Goal: Task Accomplishment & Management: Use online tool/utility

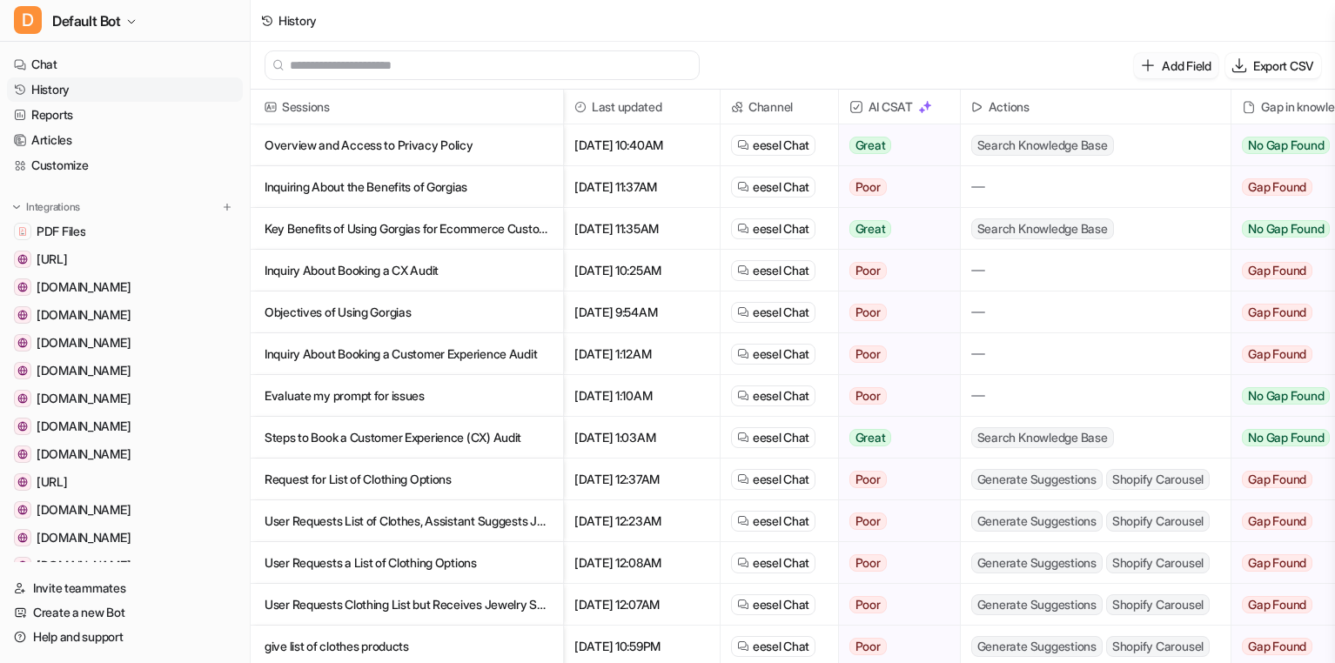
click at [1168, 68] on p "Add Field" at bounding box center [1186, 66] width 49 height 18
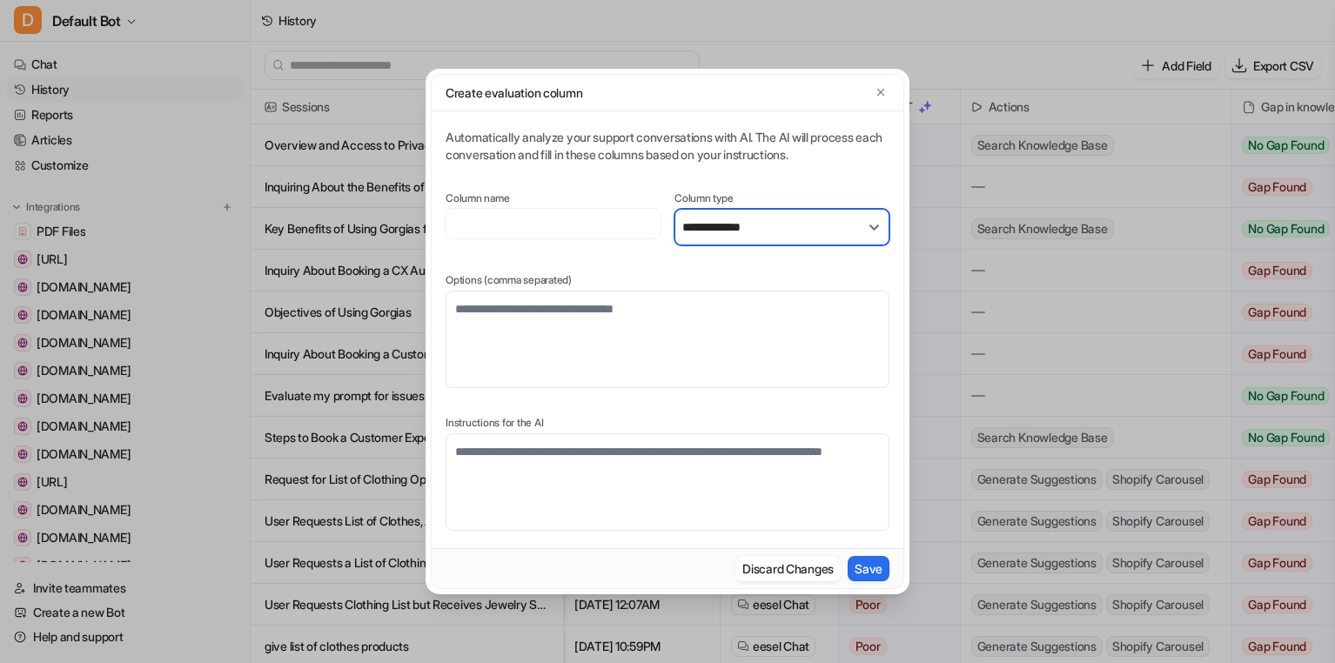
click at [770, 233] on select "**********" at bounding box center [781, 227] width 215 height 37
click at [769, 183] on div "**********" at bounding box center [668, 330] width 444 height 402
click at [712, 231] on select "**********" at bounding box center [781, 227] width 215 height 37
click at [186, 142] on div "**********" at bounding box center [667, 331] width 1335 height 663
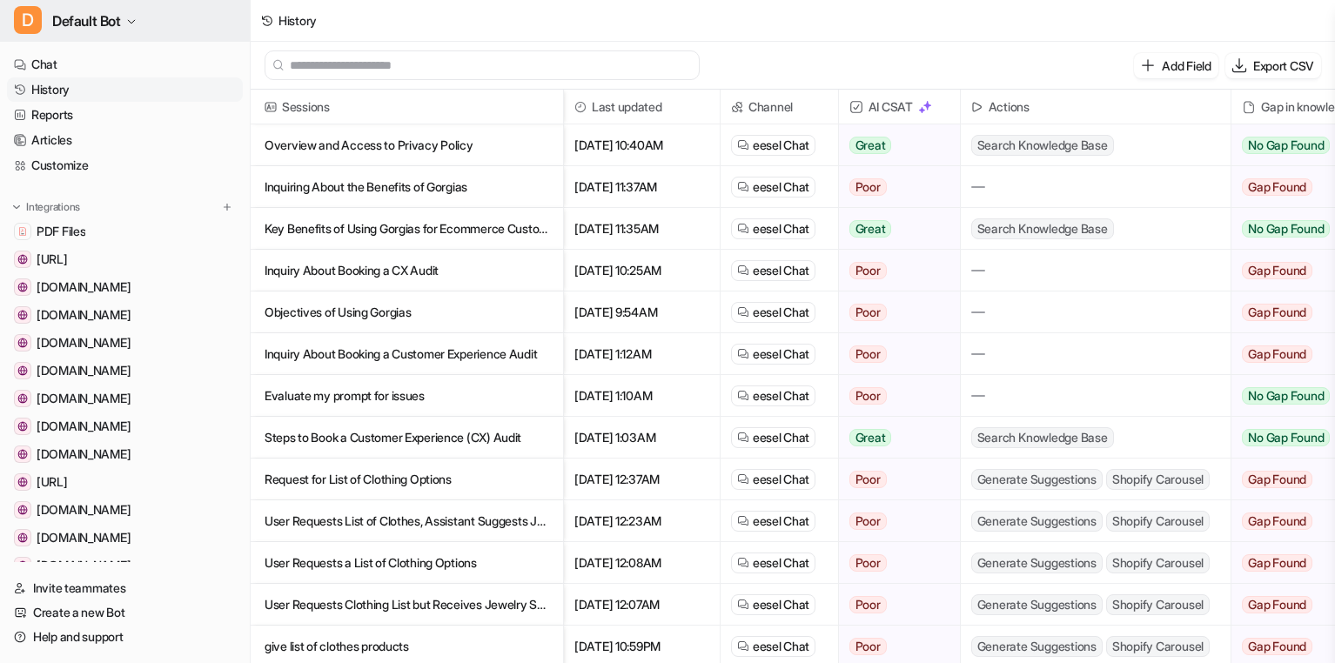
click at [141, 28] on button "D Default Bot" at bounding box center [125, 21] width 250 height 42
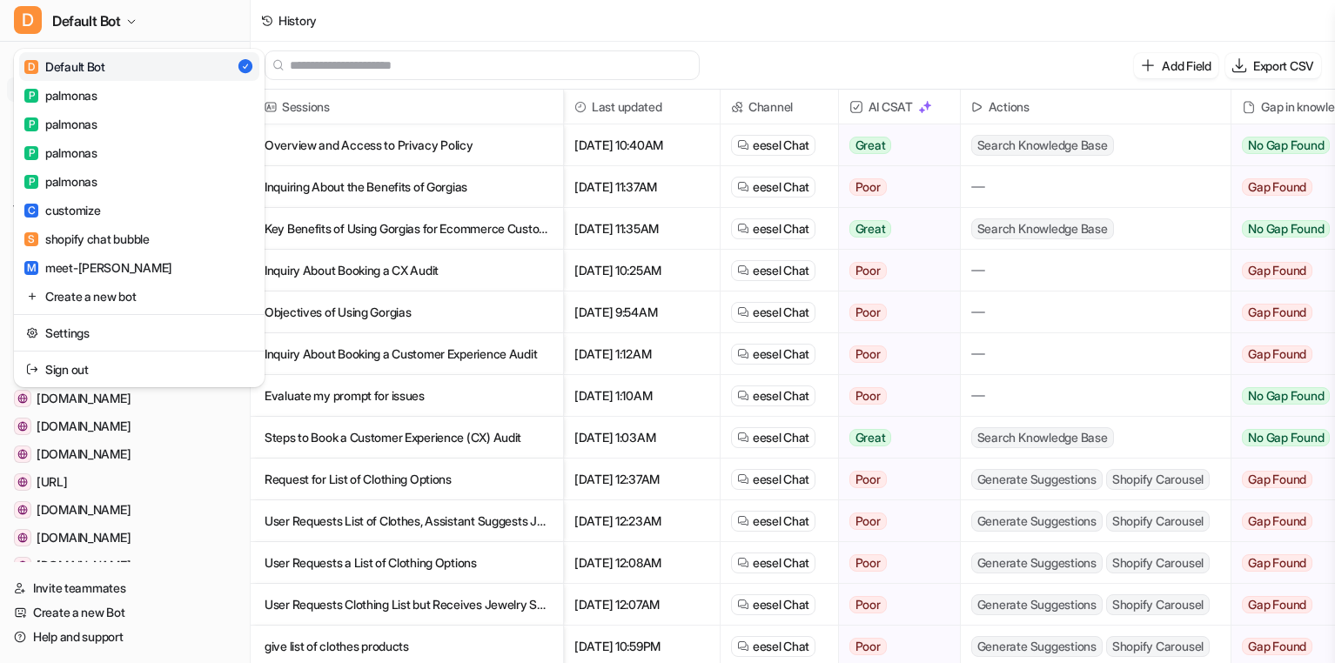
click at [405, 19] on div "D Default Bot D Default Bot P palmonas P palmonas P palmonas P palmonas C custo…" at bounding box center [667, 331] width 1335 height 663
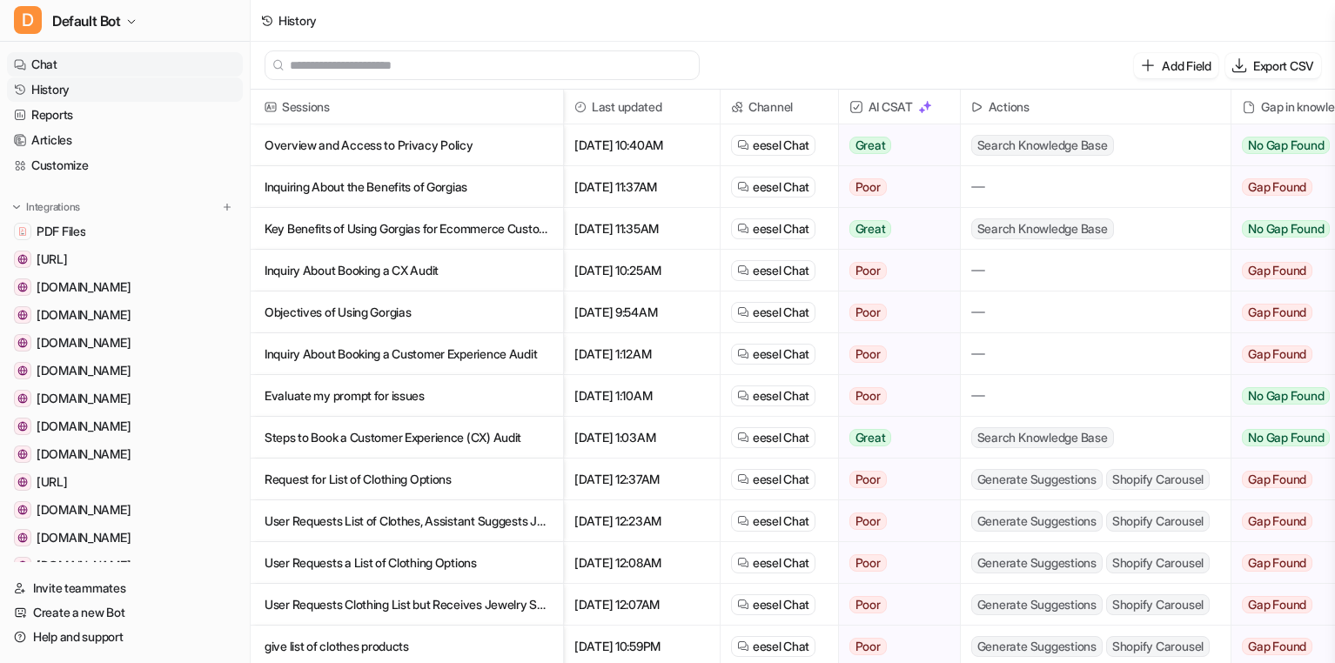
click at [77, 66] on link "Chat" at bounding box center [125, 64] width 236 height 24
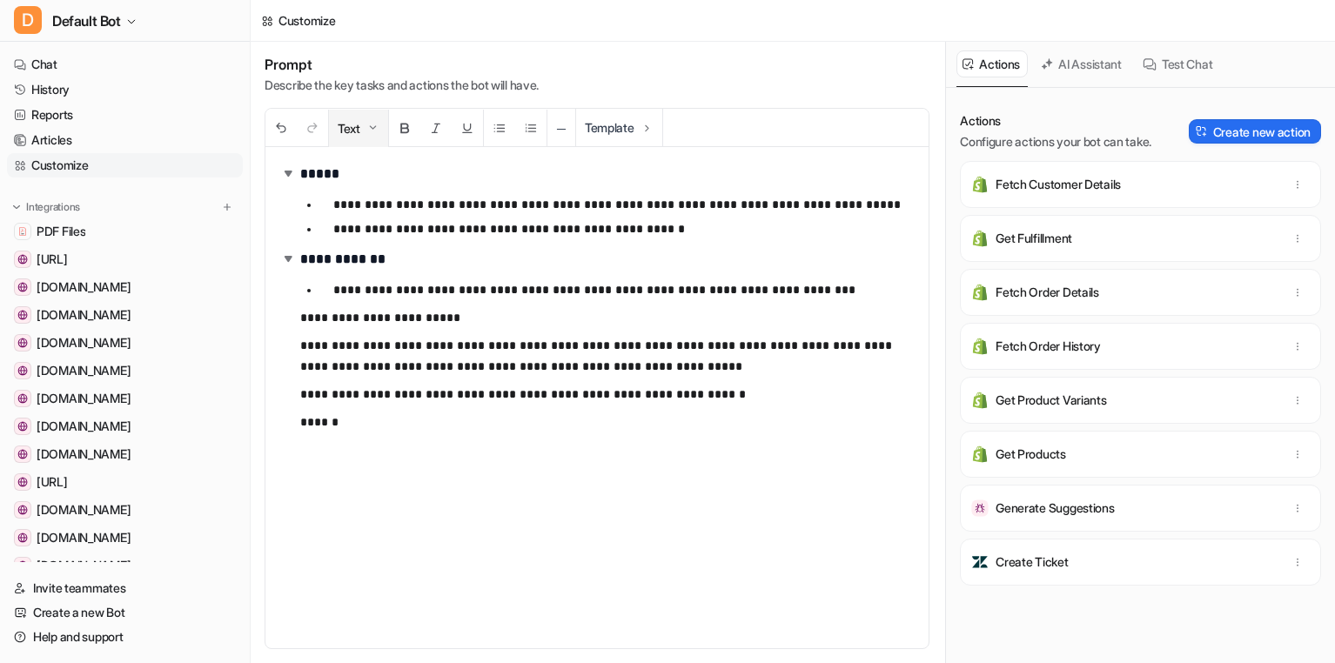
click at [378, 122] on img at bounding box center [373, 128] width 14 height 14
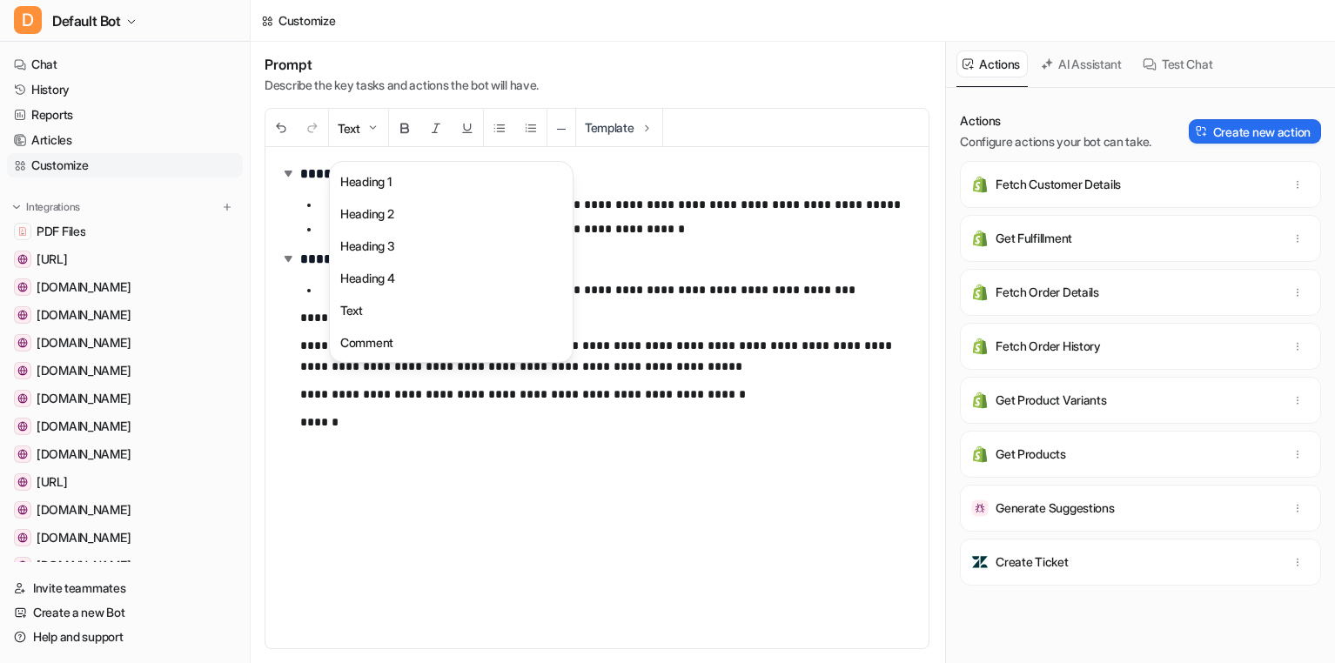
click at [659, 66] on div "Prompt Describe the key tasks and actions the bot will have." at bounding box center [597, 75] width 665 height 38
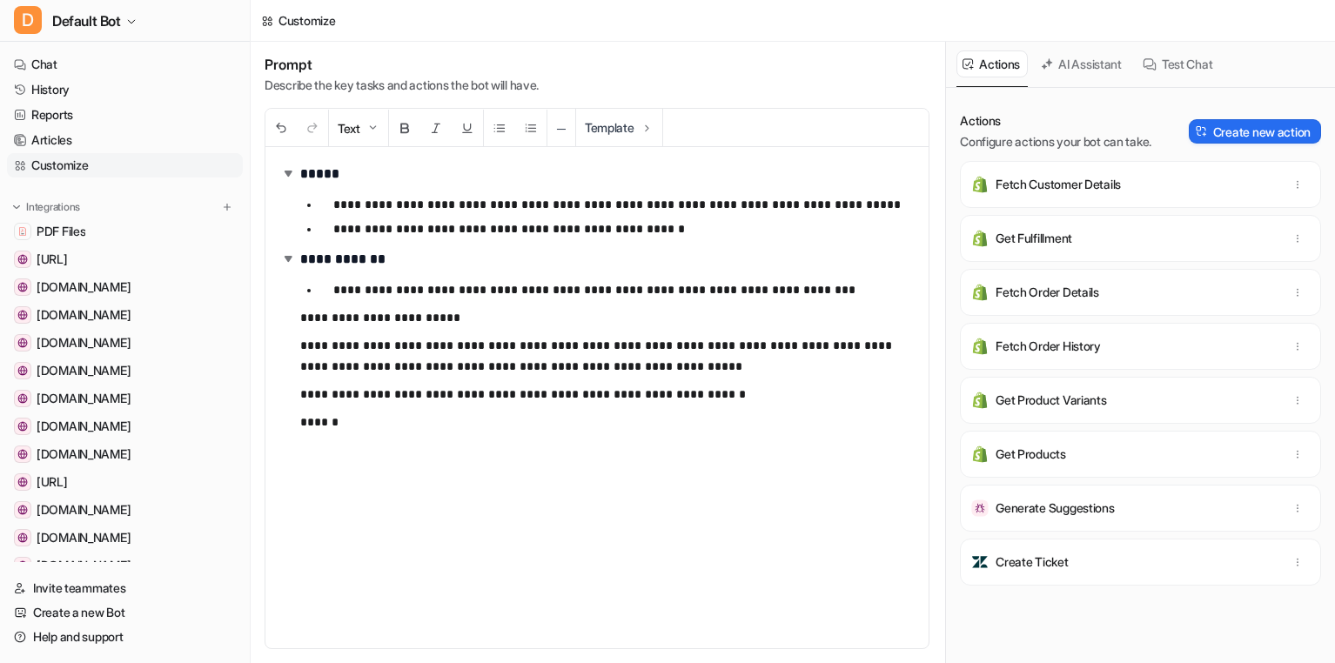
click at [1087, 57] on button "AI Assistant" at bounding box center [1082, 63] width 95 height 27
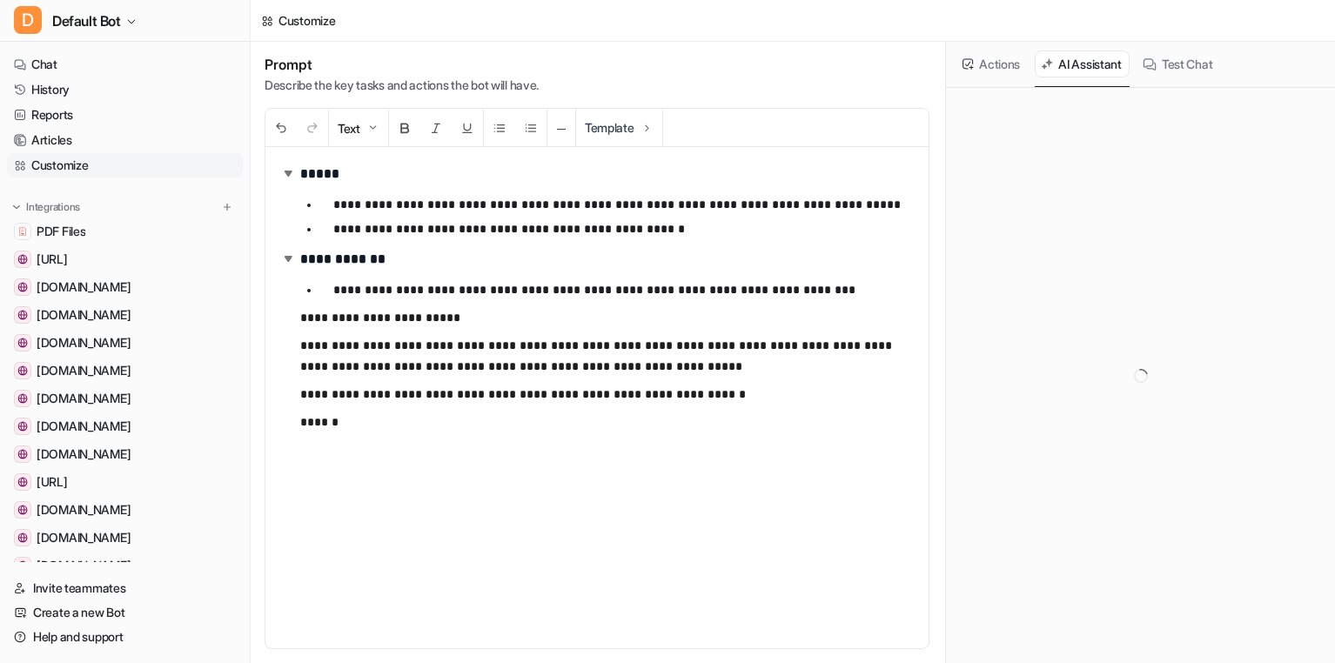
click at [1184, 71] on button "Test Chat" at bounding box center [1179, 63] width 84 height 27
click at [643, 140] on button "Template" at bounding box center [619, 127] width 86 height 37
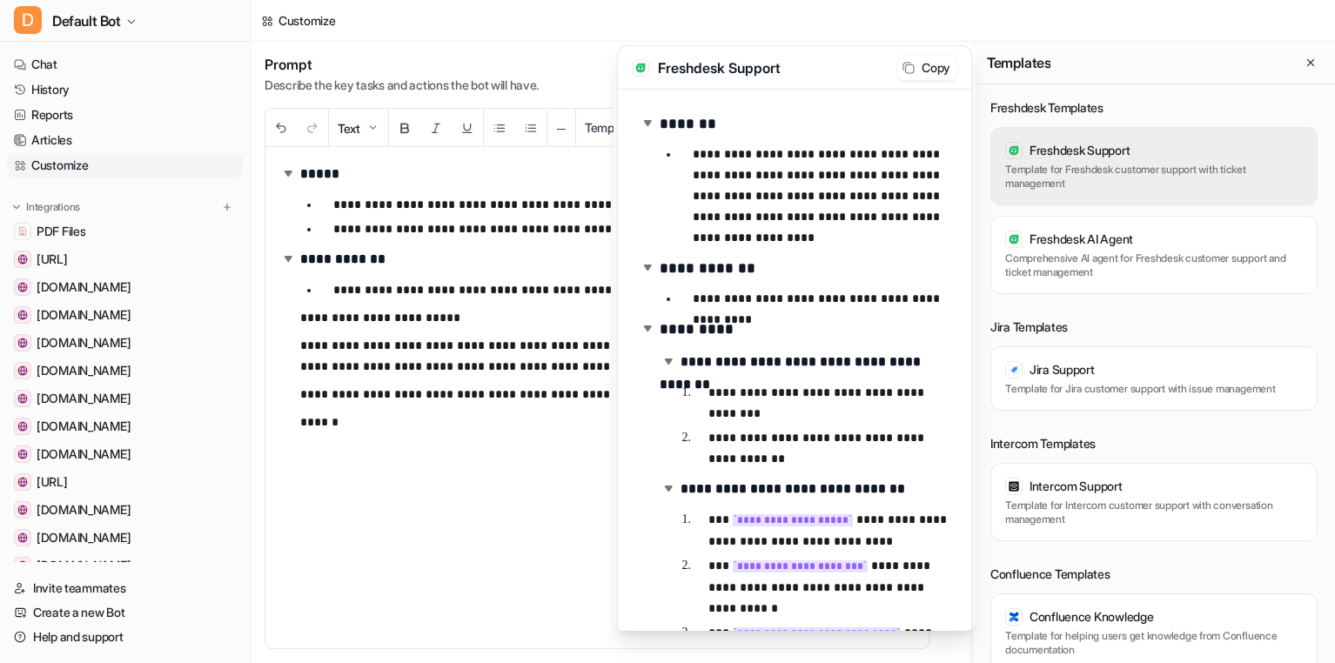
scroll to position [635, 0]
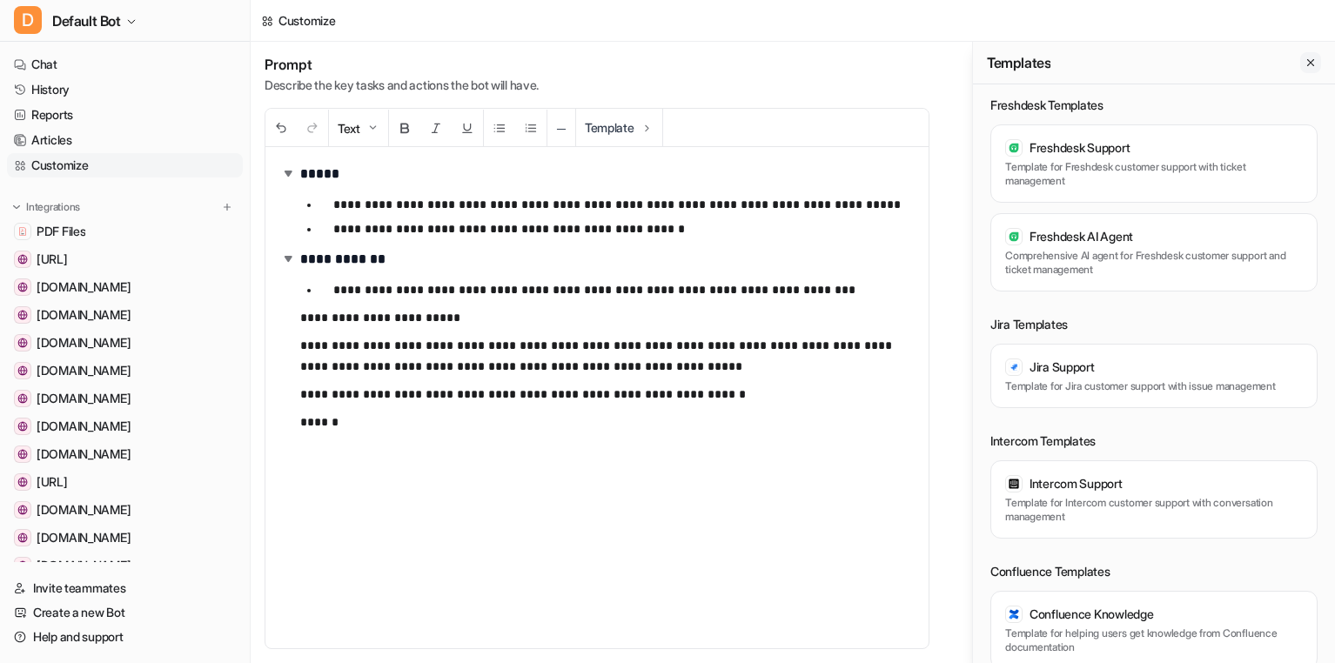
click at [1307, 65] on icon "Close flyout" at bounding box center [1310, 62] width 7 height 7
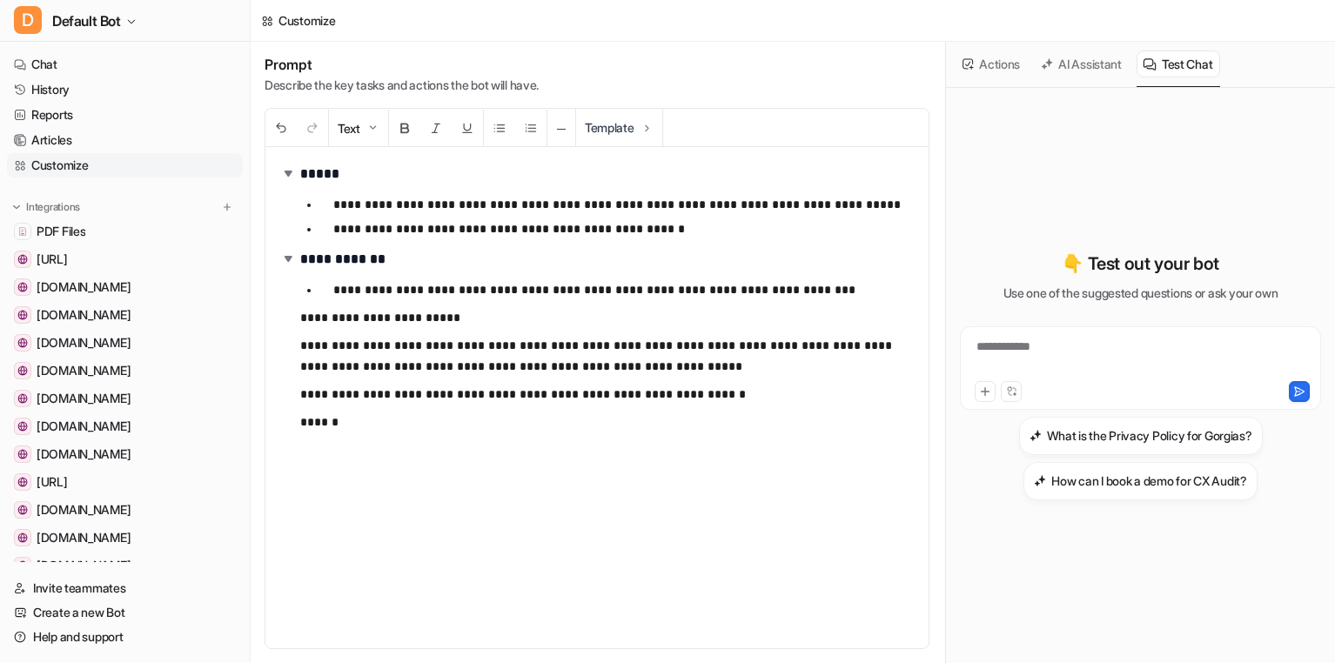
click at [1097, 72] on button "AI Assistant" at bounding box center [1082, 63] width 95 height 27
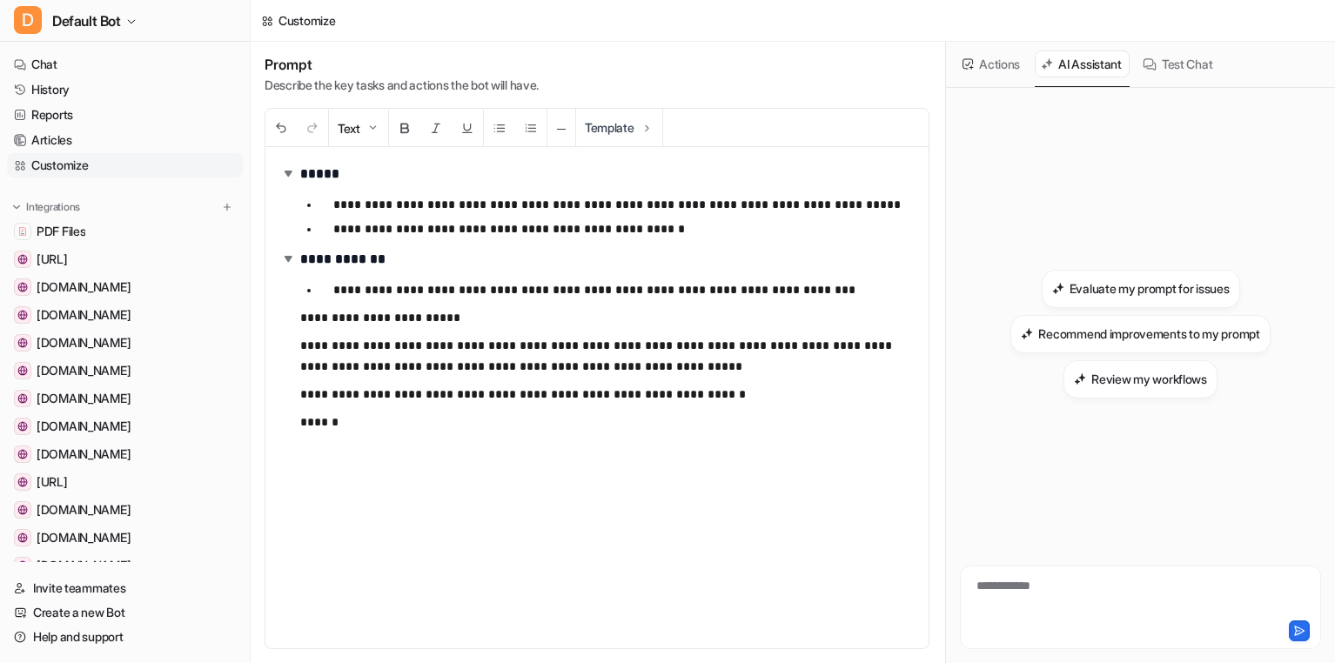
click at [1008, 61] on button "Actions" at bounding box center [991, 63] width 71 height 27
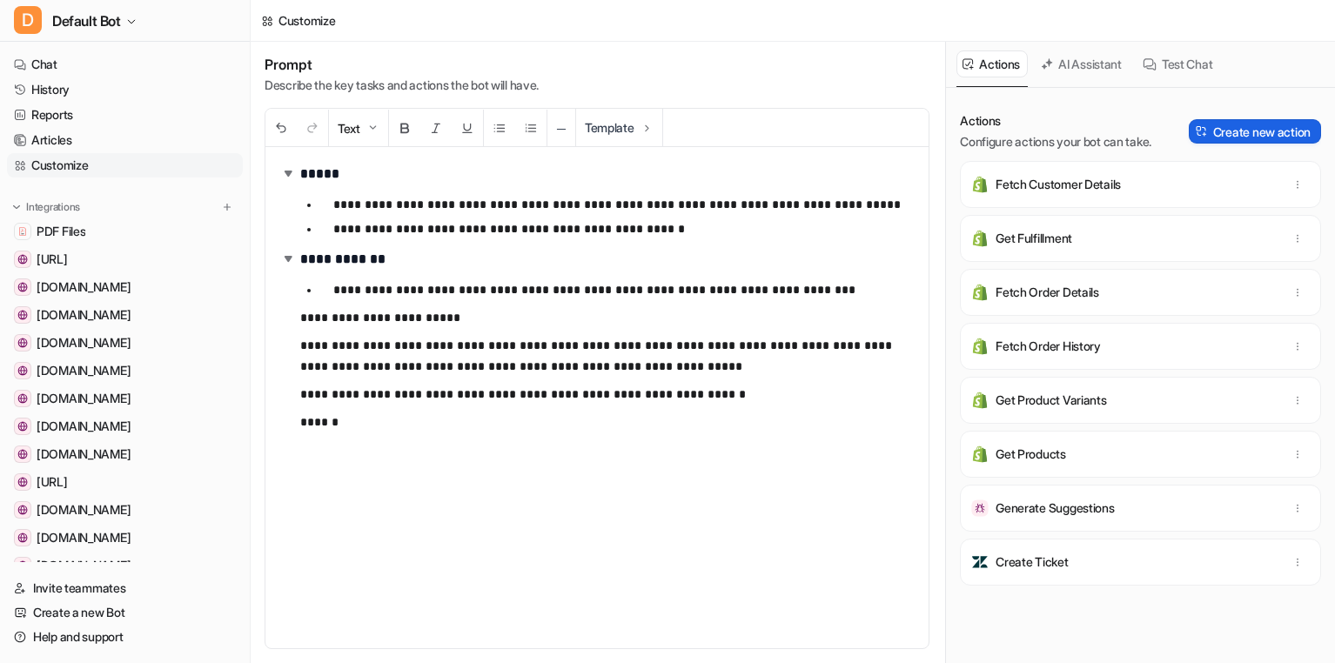
click at [1239, 131] on button "Create new action" at bounding box center [1255, 131] width 132 height 24
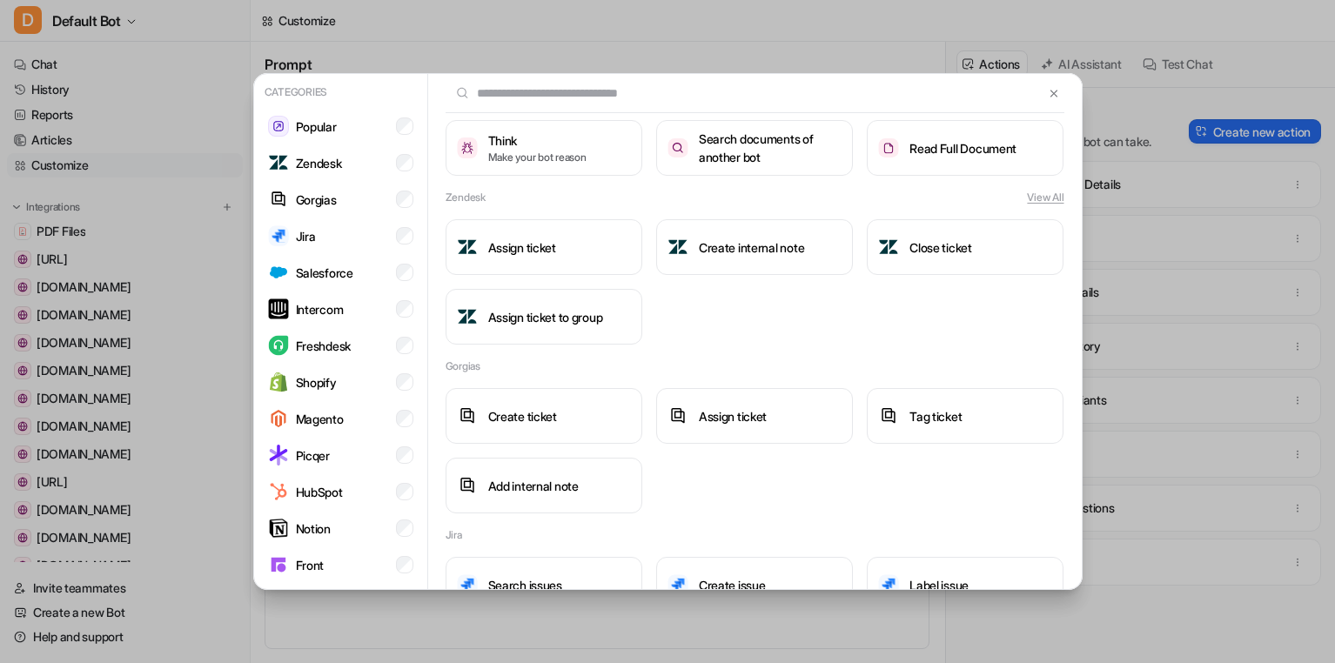
scroll to position [270, 0]
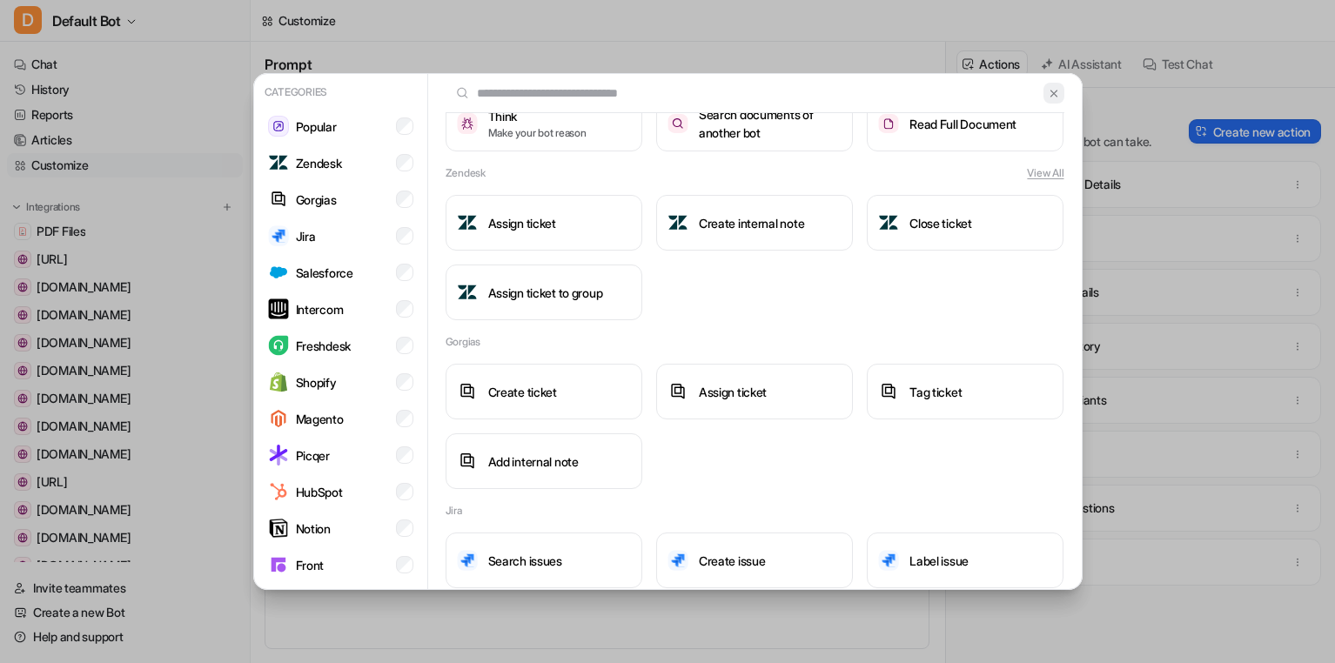
click at [1051, 96] on img at bounding box center [1054, 93] width 12 height 13
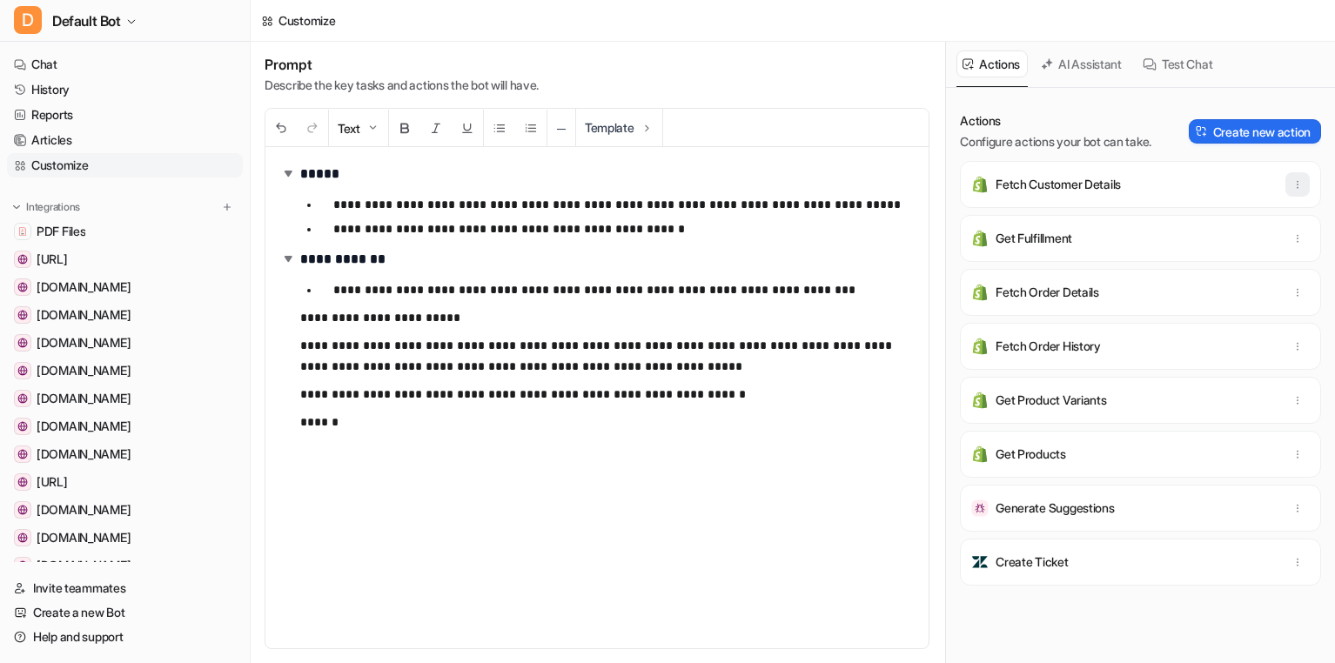
click at [1294, 188] on icon "button" at bounding box center [1297, 184] width 12 height 12
click at [1099, 125] on p "Actions" at bounding box center [1055, 120] width 191 height 17
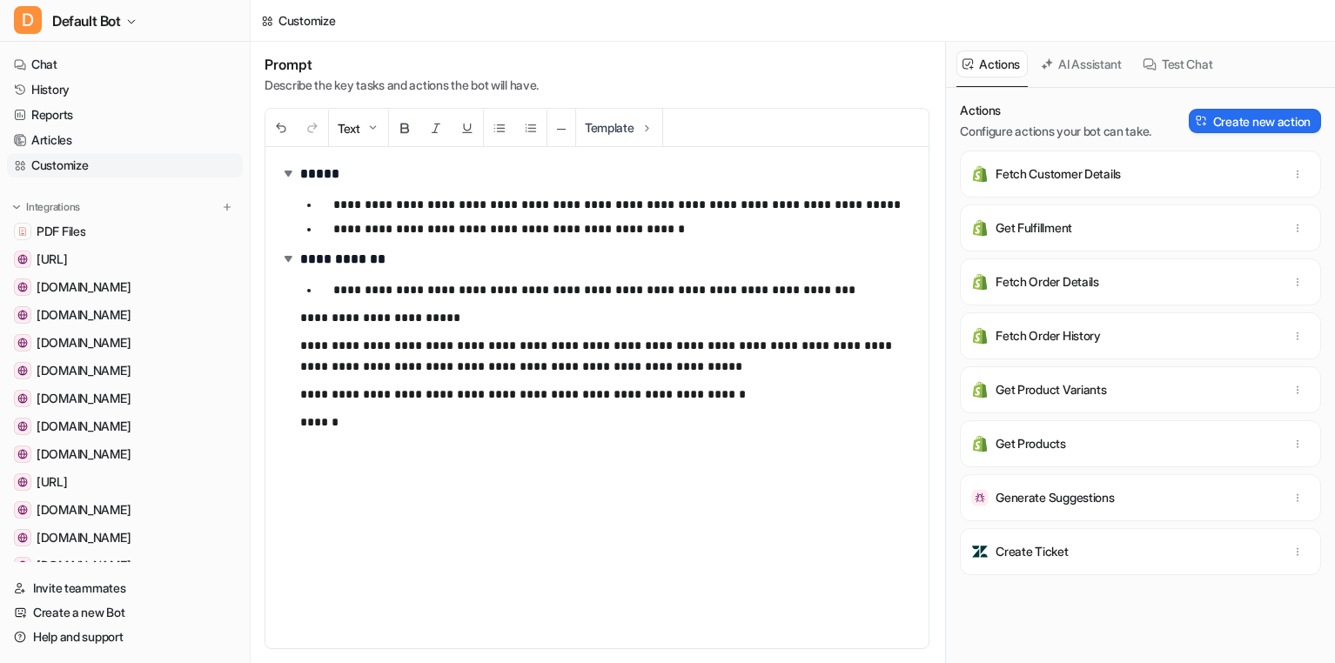
click at [884, 77] on div "Prompt Describe the key tasks and actions the bot will have." at bounding box center [597, 75] width 665 height 38
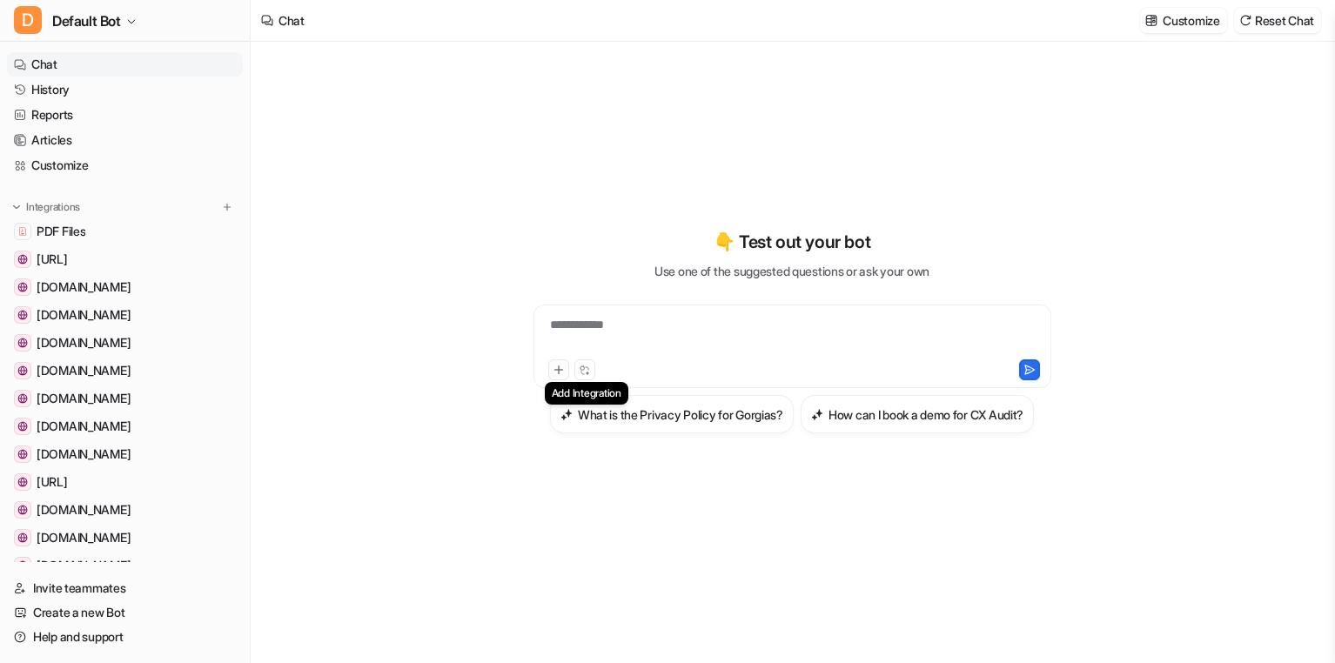
click at [559, 374] on icon at bounding box center [559, 370] width 12 height 12
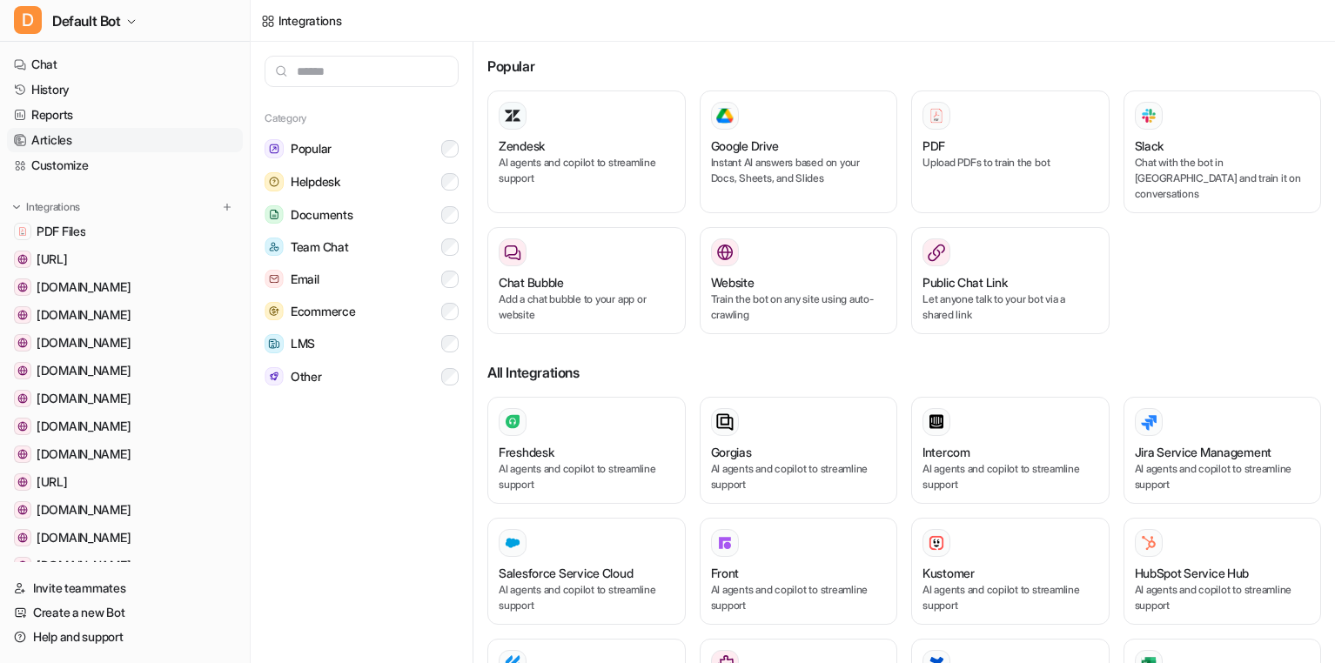
click at [95, 139] on link "Articles" at bounding box center [125, 140] width 236 height 24
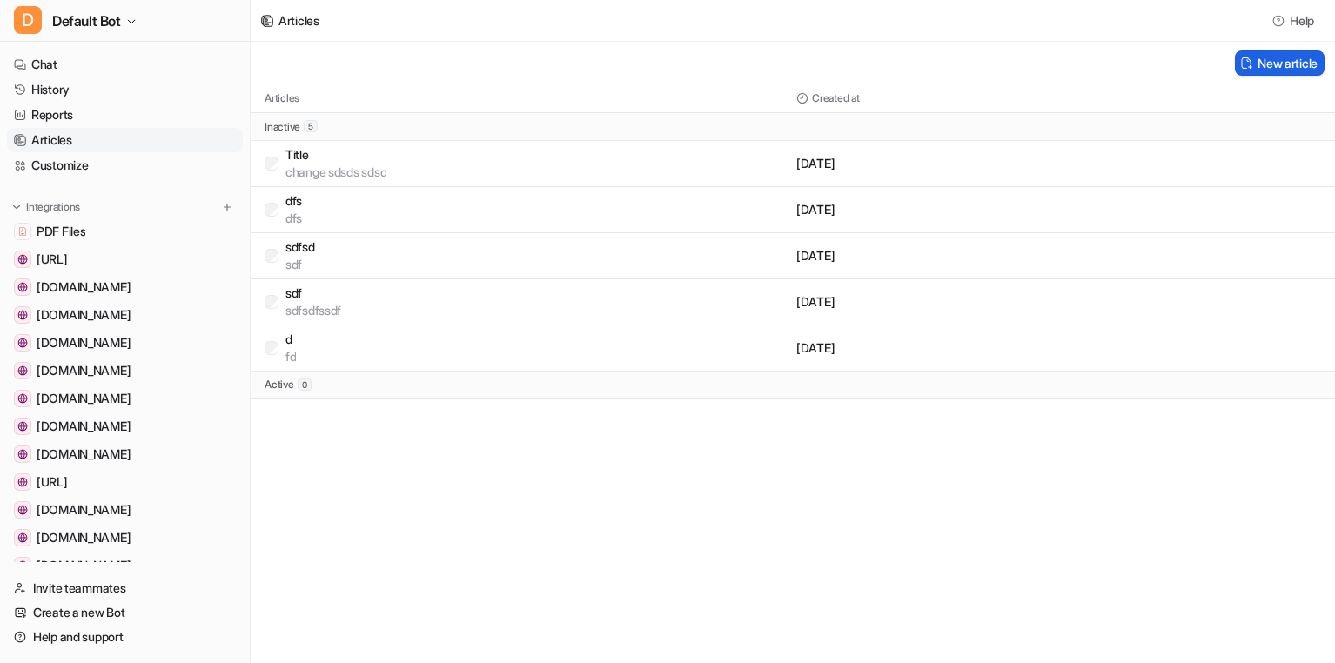
click at [1268, 72] on button "New article" at bounding box center [1280, 62] width 90 height 25
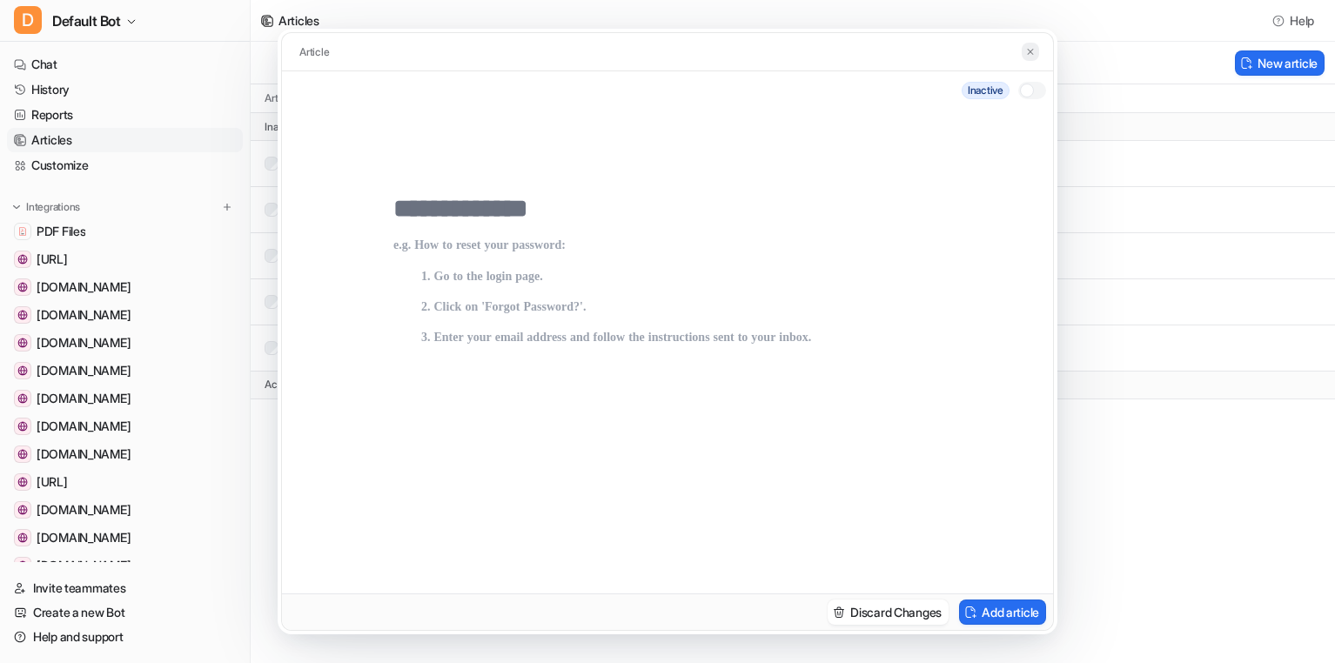
click at [1025, 59] on button at bounding box center [1030, 52] width 17 height 18
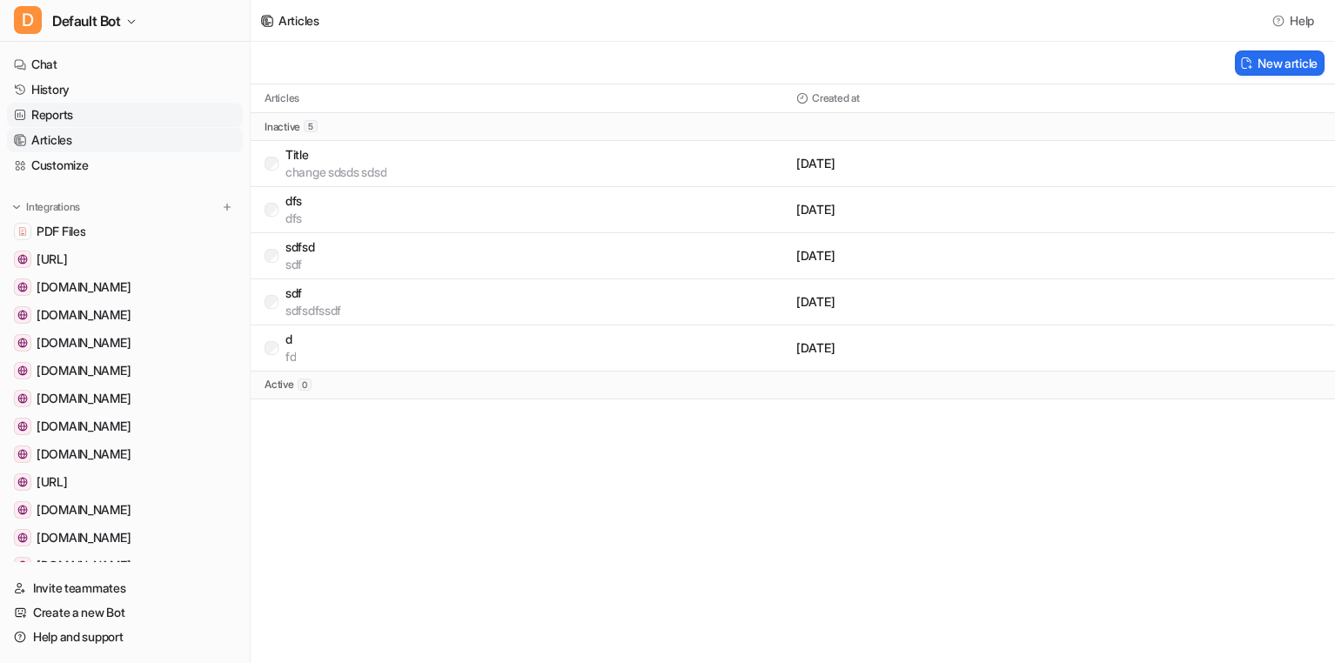
click at [65, 123] on link "Reports" at bounding box center [125, 115] width 236 height 24
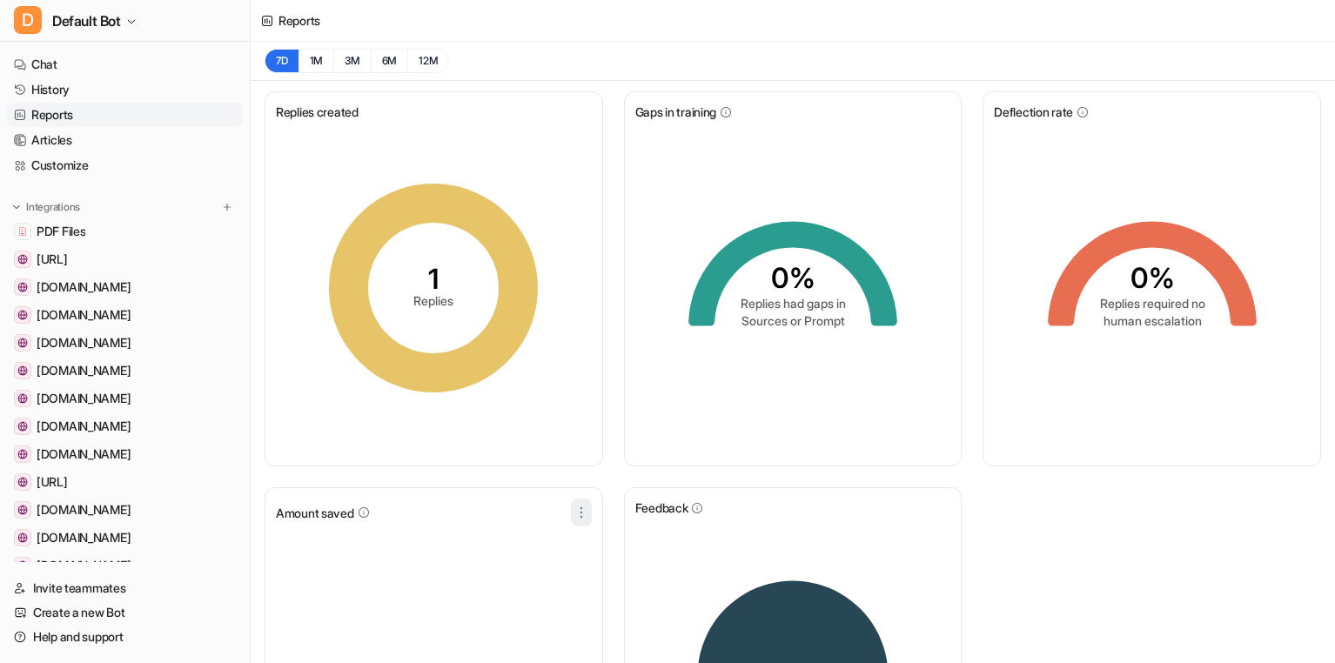
click at [581, 507] on icon "button" at bounding box center [580, 512] width 1 height 10
click at [603, 442] on div "Replies created 1 Replies Gaps in training 0% Replies had gaps in Sources or Pr…" at bounding box center [793, 482] width 1084 height 802
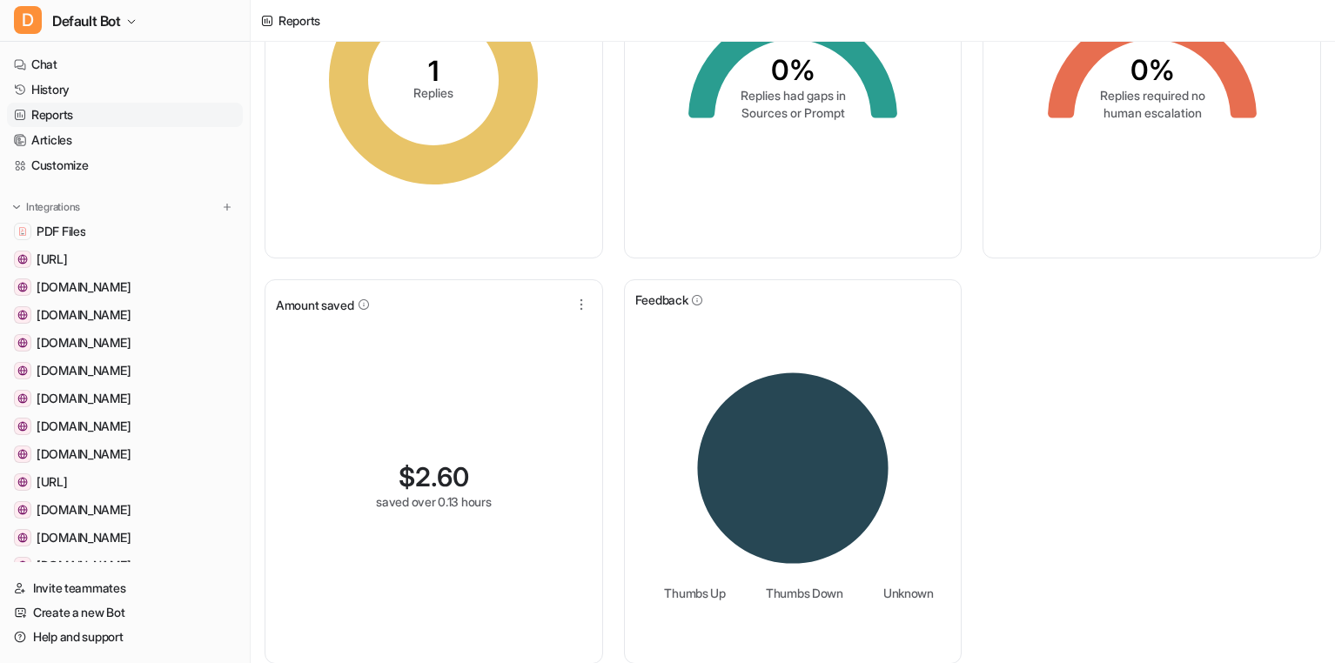
scroll to position [205, 0]
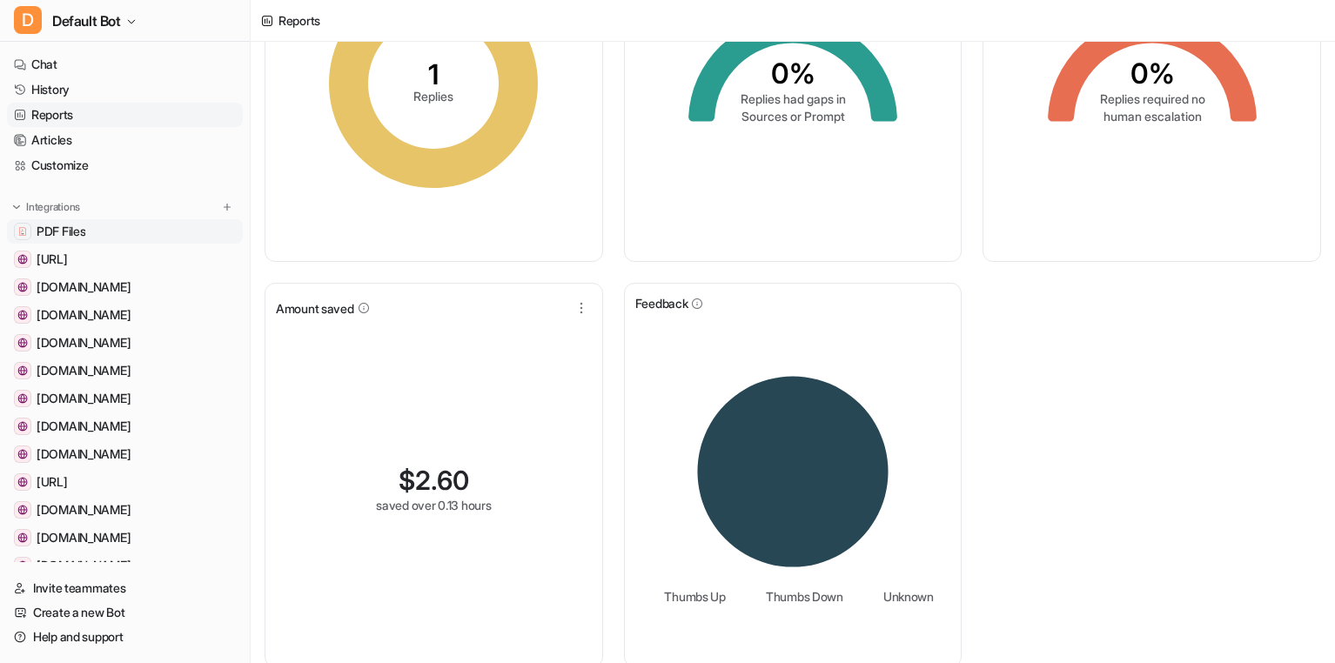
click at [141, 227] on link "PDF Files" at bounding box center [125, 231] width 236 height 24
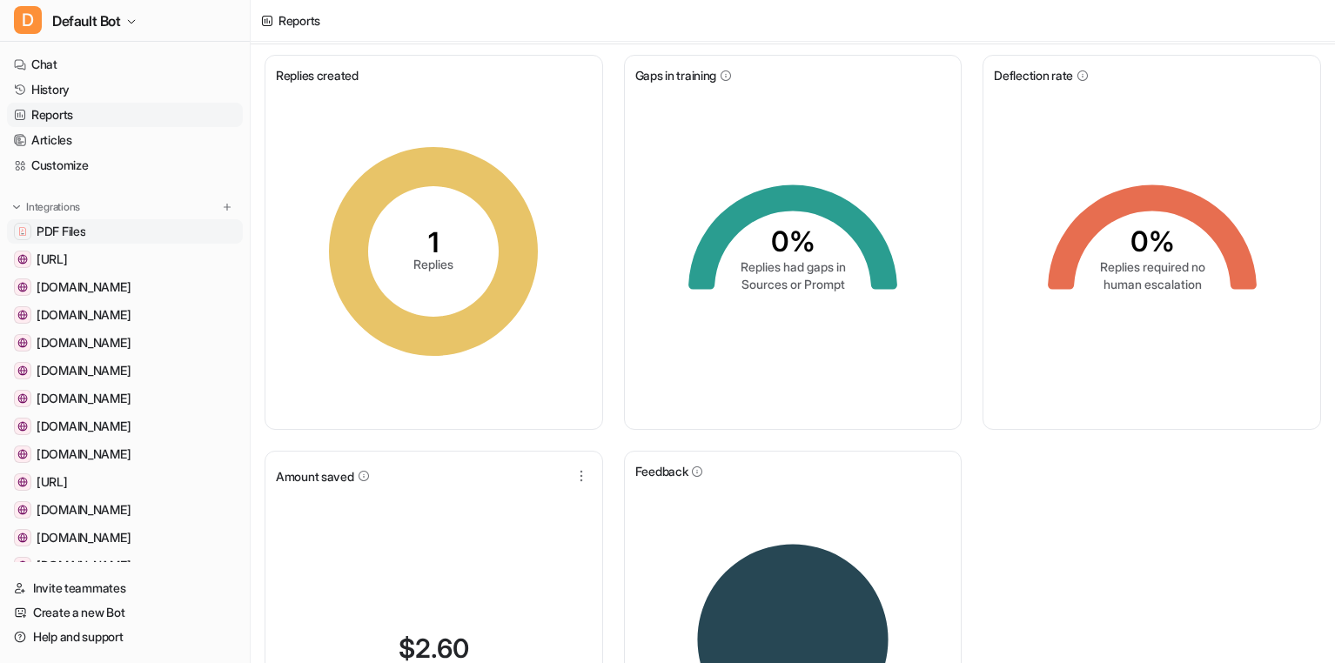
scroll to position [23, 0]
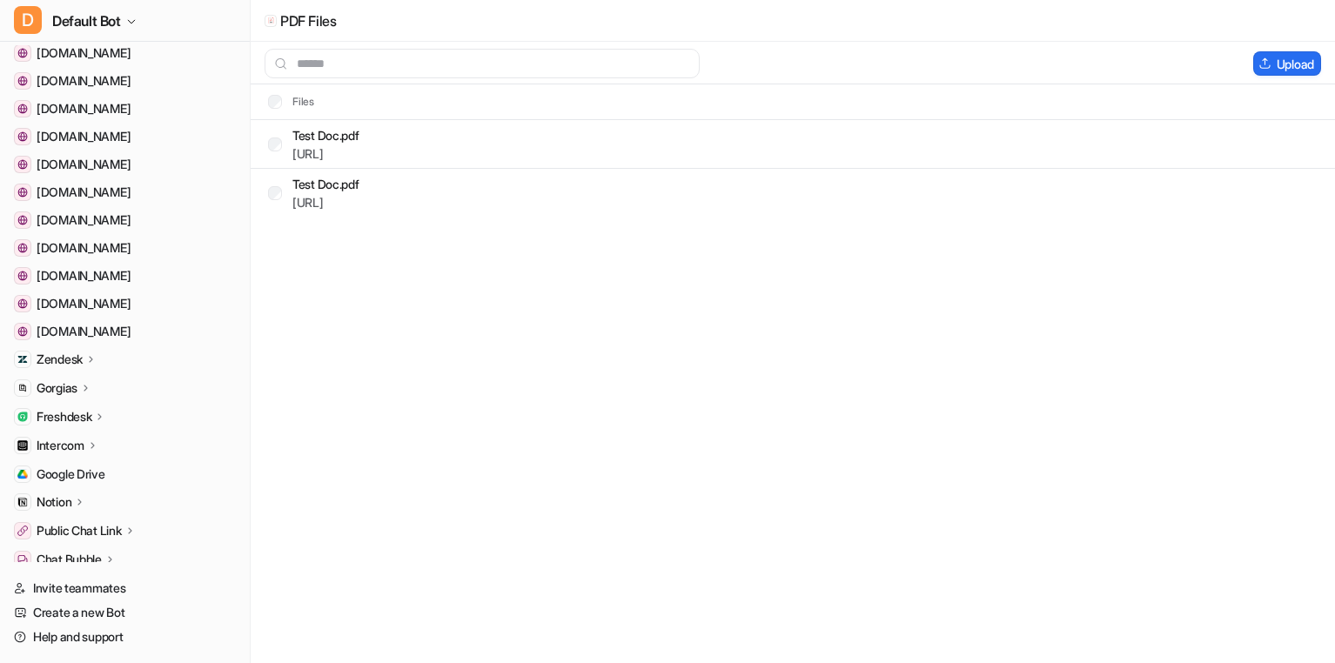
scroll to position [628, 0]
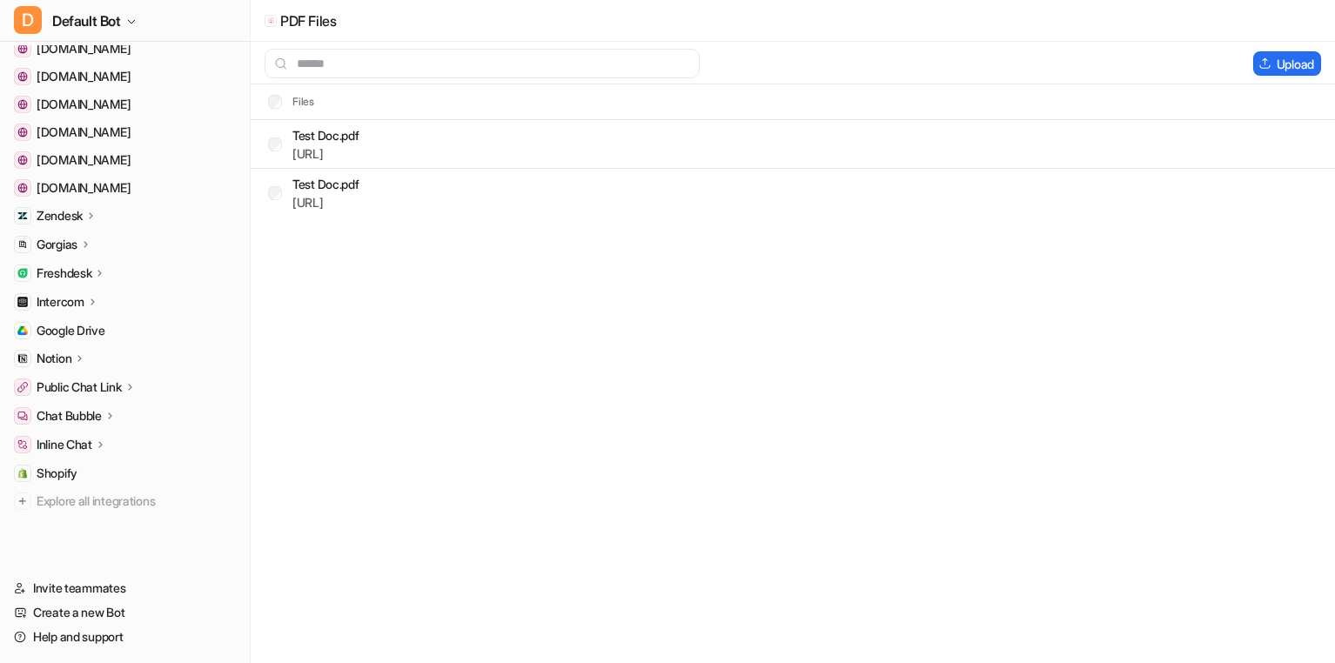
click at [73, 221] on p "Zendesk" at bounding box center [60, 215] width 46 height 17
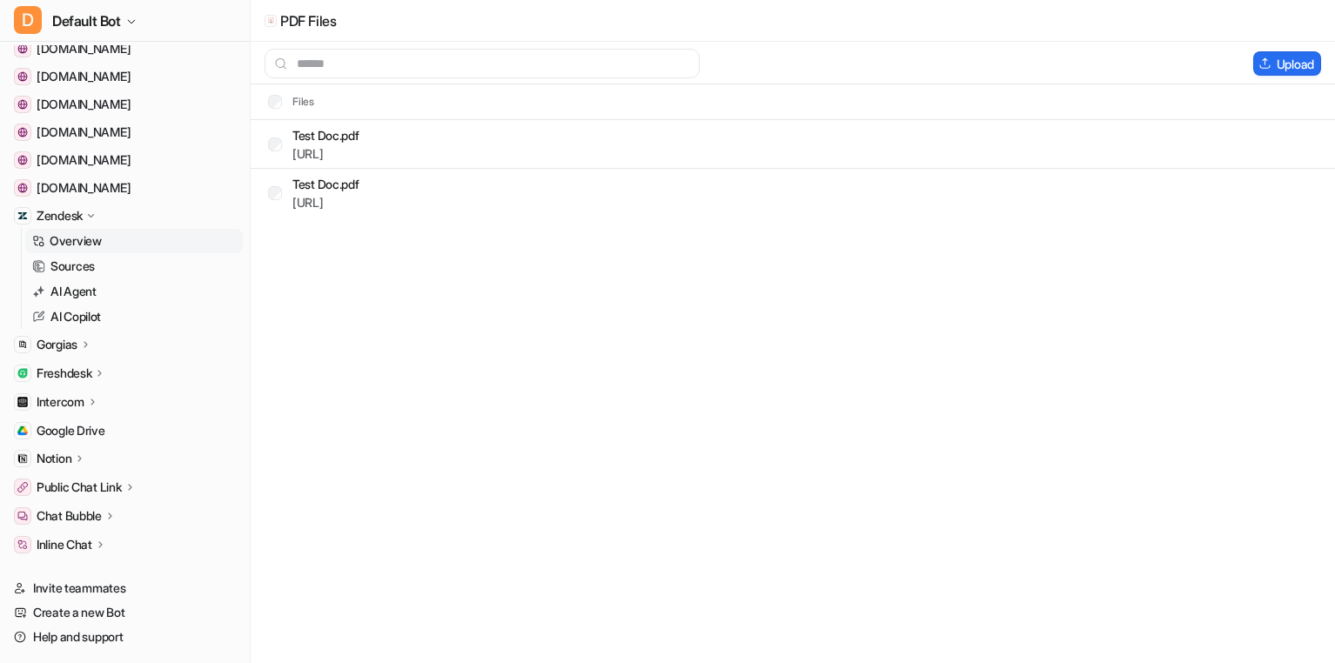
click at [73, 239] on p "Overview" at bounding box center [76, 240] width 52 height 17
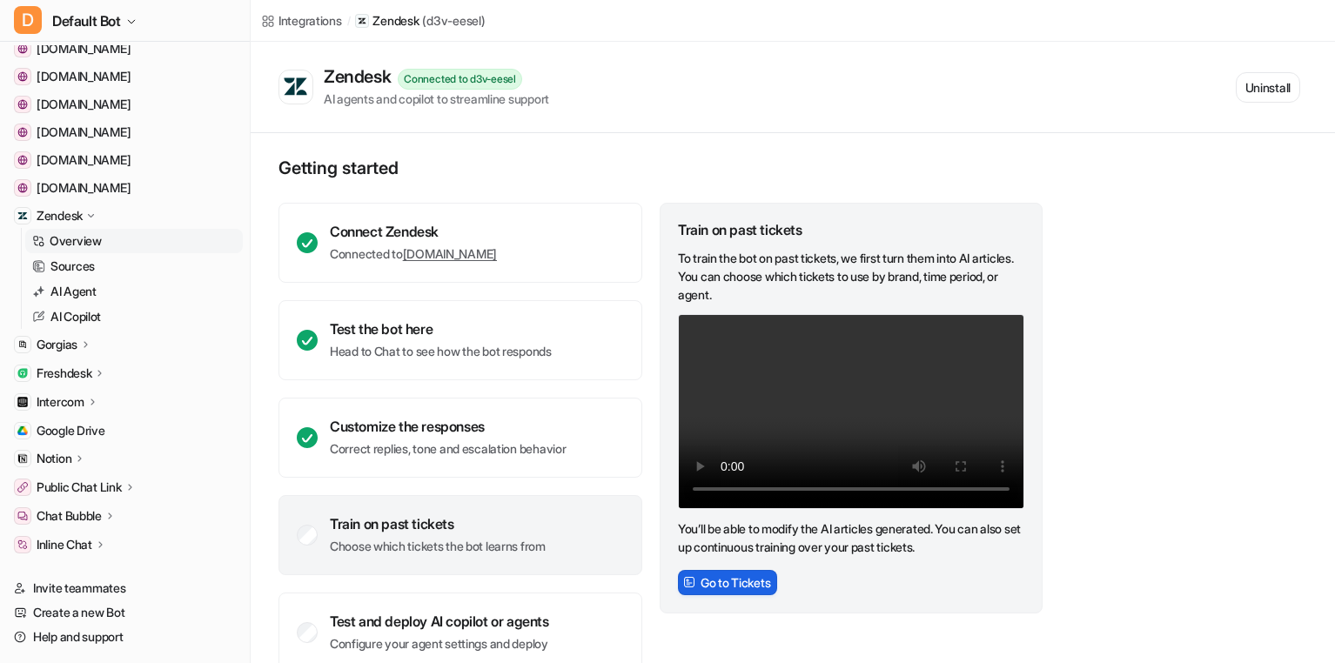
click at [719, 589] on button "Go to Tickets" at bounding box center [727, 582] width 99 height 25
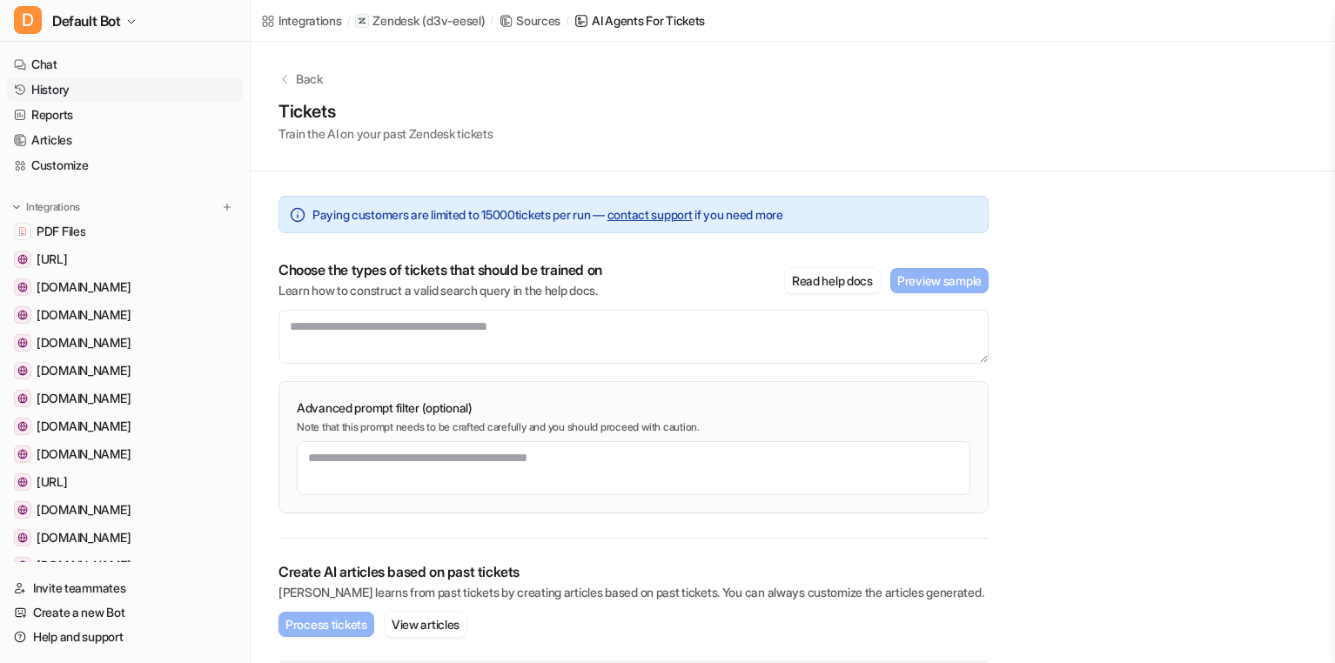
click at [70, 83] on link "History" at bounding box center [125, 89] width 236 height 24
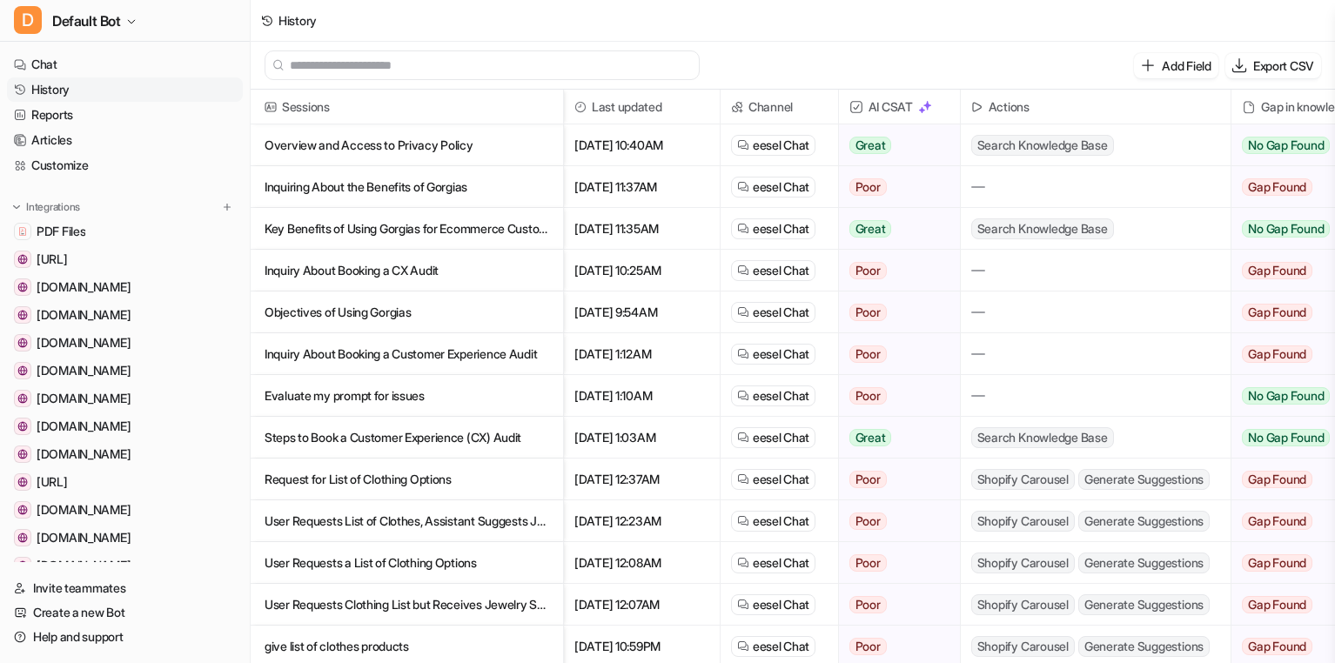
click at [748, 149] on img at bounding box center [743, 145] width 12 height 12
click at [1184, 77] on button "Add Field" at bounding box center [1176, 65] width 84 height 25
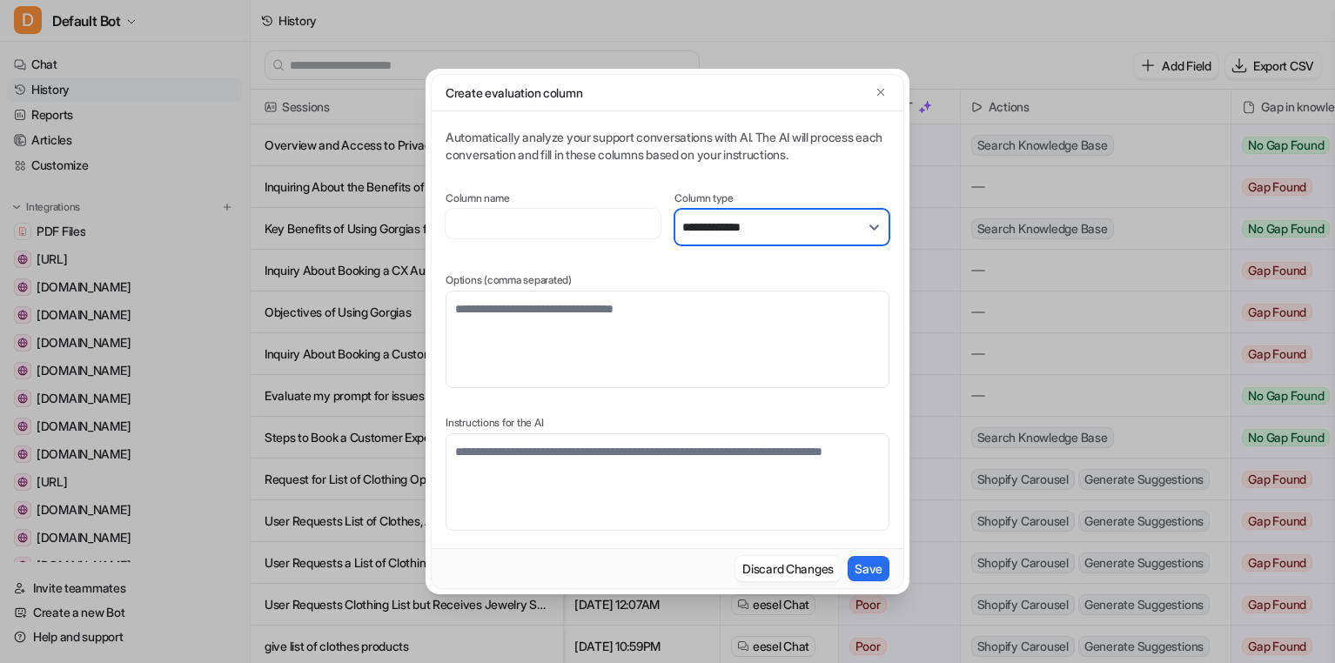
click at [743, 222] on select "**********" at bounding box center [781, 227] width 215 height 37
click at [751, 195] on label "Column type" at bounding box center [781, 198] width 215 height 14
click at [751, 220] on select "**********" at bounding box center [781, 227] width 215 height 37
click at [808, 183] on div "**********" at bounding box center [668, 330] width 444 height 402
click at [808, 220] on select "**********" at bounding box center [781, 227] width 215 height 37
